Goal: Check status: Check status

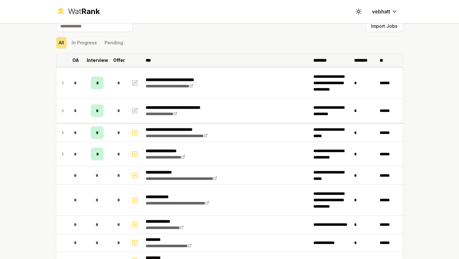
scroll to position [8, 0]
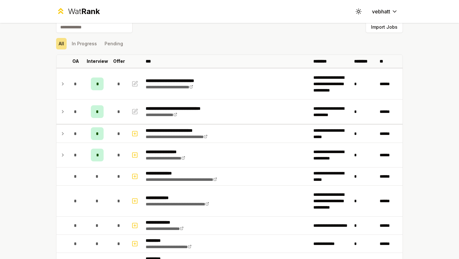
click at [91, 51] on div "All In Progress Pending" at bounding box center [229, 43] width 347 height 17
click at [91, 47] on button "In Progress" at bounding box center [84, 43] width 30 height 11
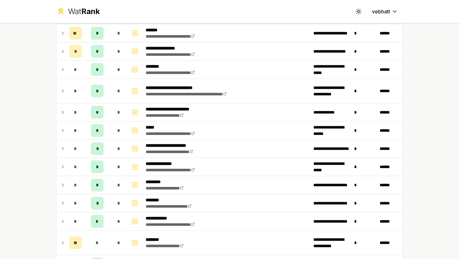
scroll to position [152, 0]
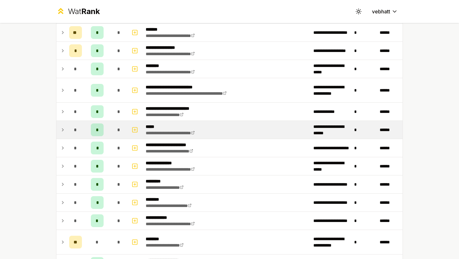
click at [63, 128] on icon at bounding box center [62, 130] width 5 height 8
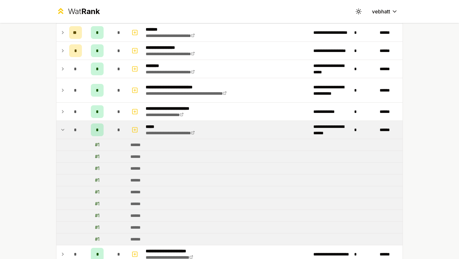
click at [63, 128] on icon at bounding box center [62, 130] width 5 height 8
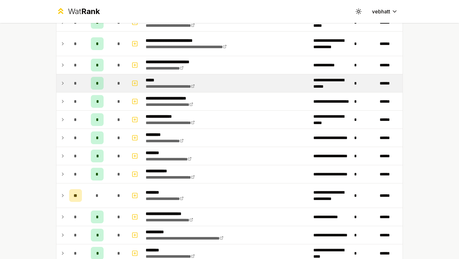
scroll to position [197, 0]
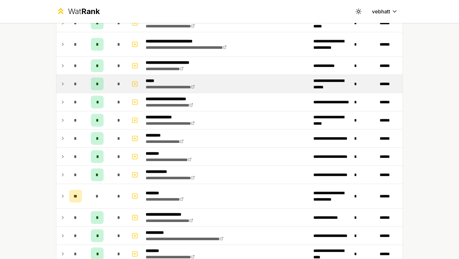
click at [61, 80] on icon at bounding box center [62, 84] width 5 height 8
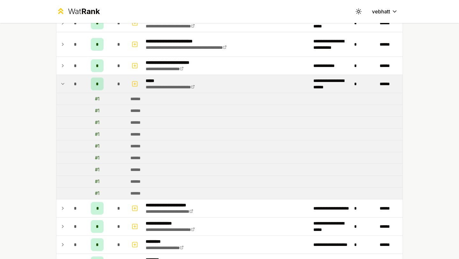
click at [59, 82] on td at bounding box center [61, 84] width 10 height 18
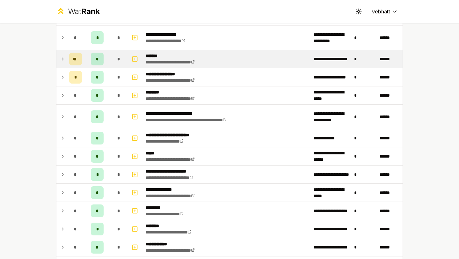
scroll to position [0, 0]
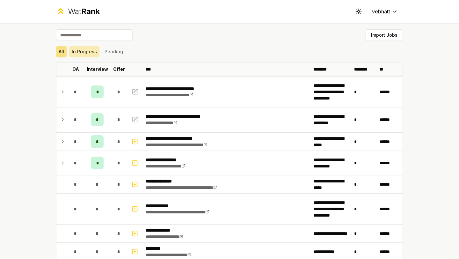
click at [90, 47] on button "In Progress" at bounding box center [84, 51] width 30 height 11
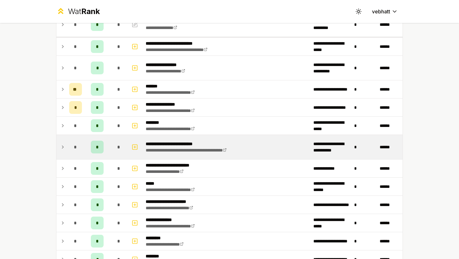
scroll to position [98, 0]
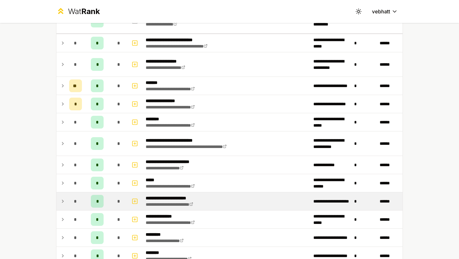
click at [61, 200] on icon at bounding box center [62, 201] width 5 height 8
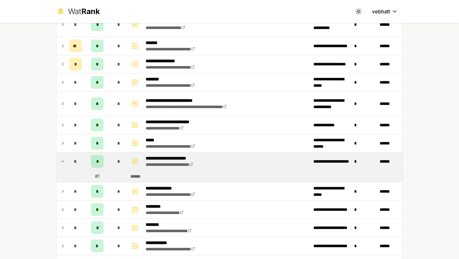
scroll to position [140, 0]
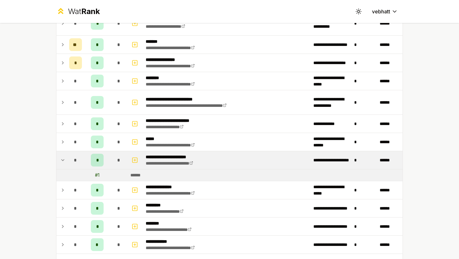
click at [59, 153] on td at bounding box center [61, 160] width 10 height 18
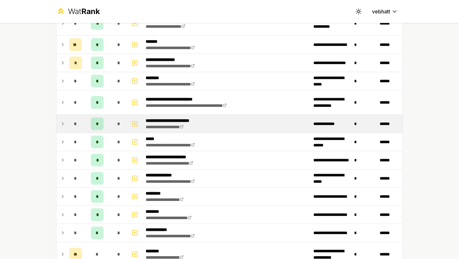
scroll to position [132, 0]
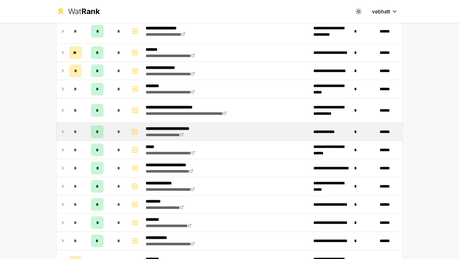
click at [60, 130] on td at bounding box center [61, 132] width 10 height 18
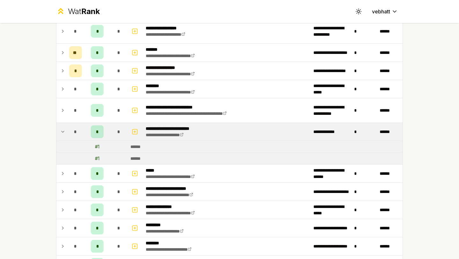
click at [64, 128] on icon at bounding box center [62, 132] width 5 height 8
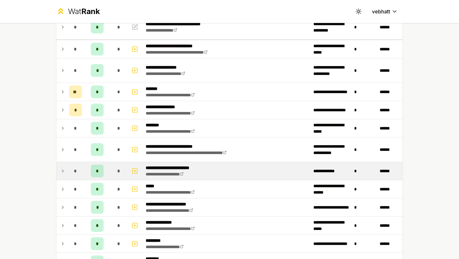
scroll to position [87, 0]
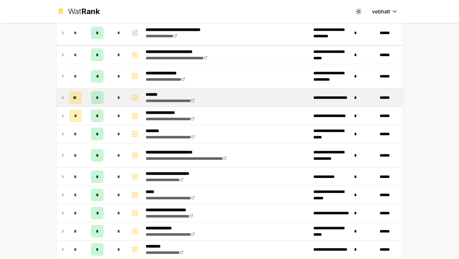
click at [61, 97] on icon at bounding box center [62, 98] width 5 height 8
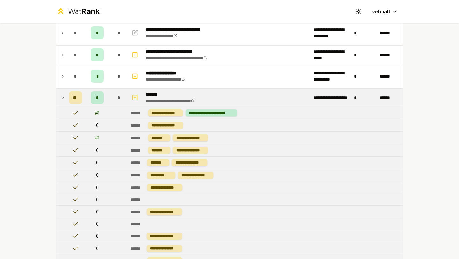
click at [61, 94] on icon at bounding box center [62, 98] width 5 height 8
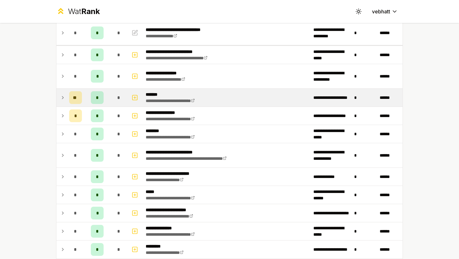
click at [61, 94] on icon at bounding box center [62, 98] width 5 height 8
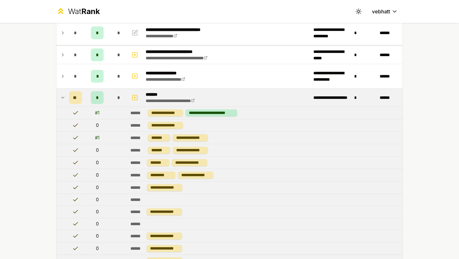
click at [63, 94] on icon at bounding box center [62, 98] width 5 height 8
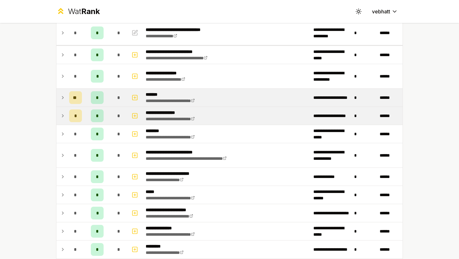
click at [63, 117] on icon at bounding box center [62, 116] width 5 height 8
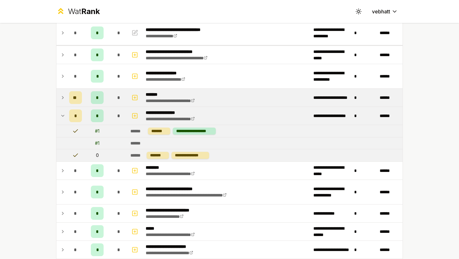
click at [63, 117] on icon at bounding box center [62, 116] width 5 height 8
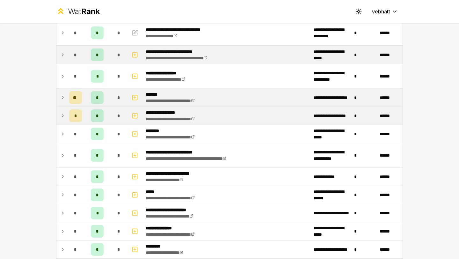
click at [59, 48] on td at bounding box center [61, 55] width 10 height 18
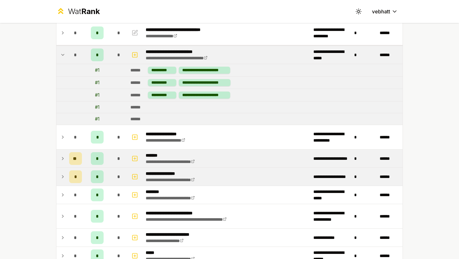
click at [61, 53] on icon at bounding box center [62, 55] width 5 height 8
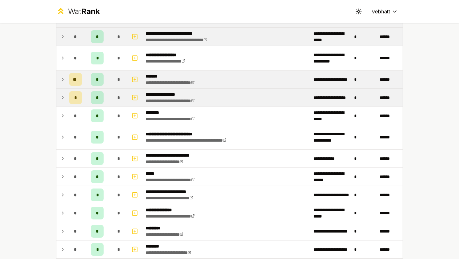
scroll to position [108, 0]
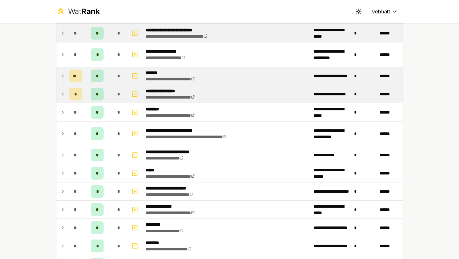
click at [64, 94] on icon at bounding box center [62, 94] width 5 height 8
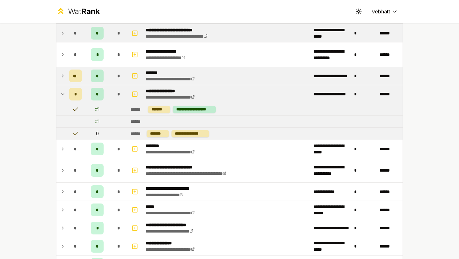
click at [64, 93] on icon at bounding box center [62, 94] width 5 height 8
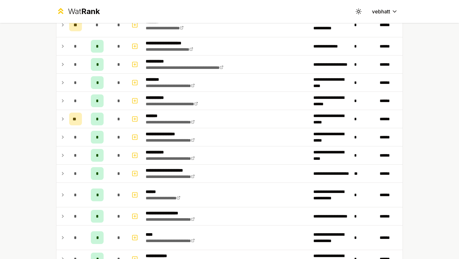
scroll to position [417, 0]
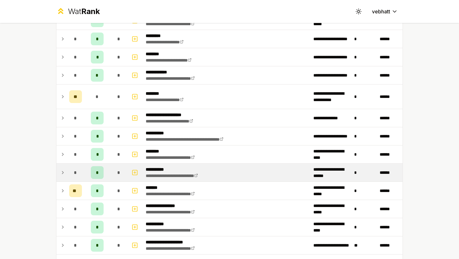
click at [129, 167] on td at bounding box center [135, 172] width 15 height 18
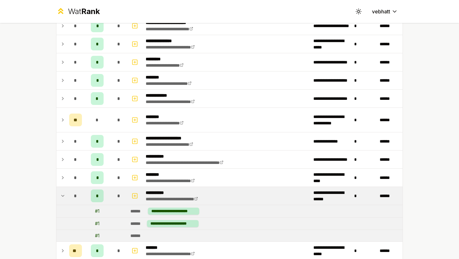
scroll to position [262, 0]
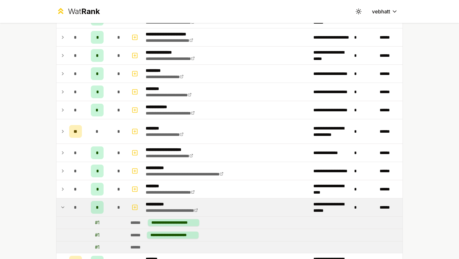
click at [64, 204] on icon at bounding box center [62, 207] width 5 height 8
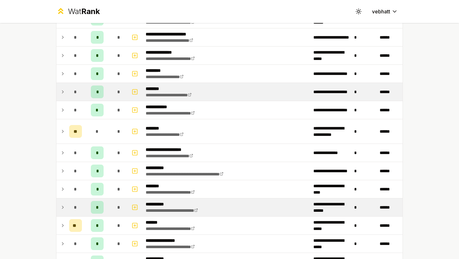
scroll to position [0, 0]
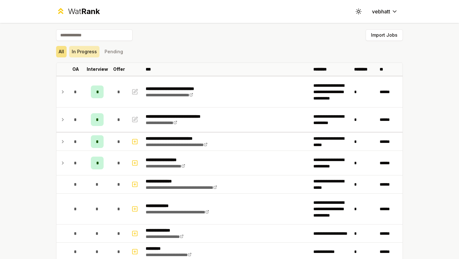
click at [89, 52] on button "In Progress" at bounding box center [84, 51] width 30 height 11
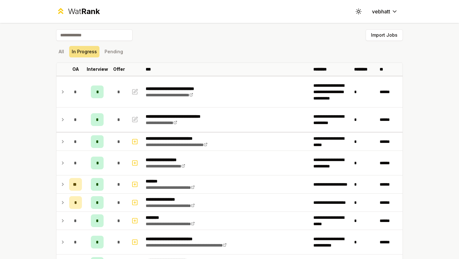
click at [159, 54] on div "All In Progress Pending" at bounding box center [229, 51] width 347 height 11
